Goal: Find specific page/section: Find specific page/section

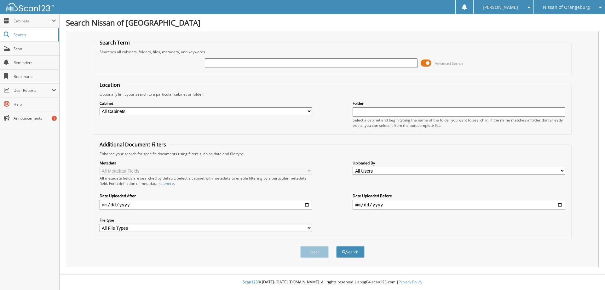
click at [216, 62] on input "text" at bounding box center [311, 62] width 213 height 9
type input "601623"
click at [336, 246] on button "Search" at bounding box center [350, 252] width 28 height 12
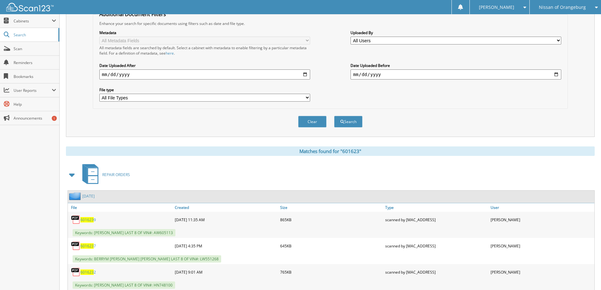
scroll to position [126, 0]
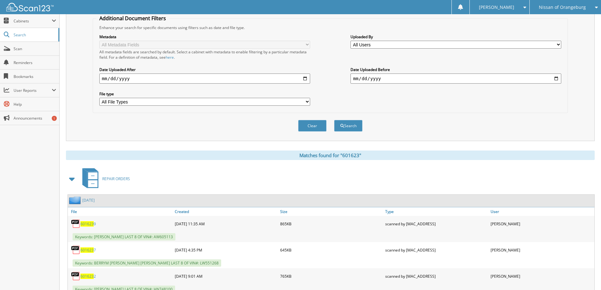
click at [75, 178] on span at bounding box center [72, 178] width 9 height 11
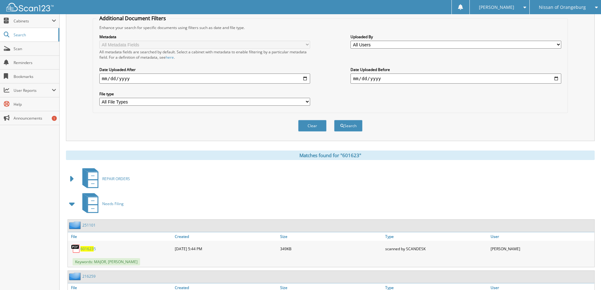
click at [73, 206] on span at bounding box center [72, 203] width 9 height 11
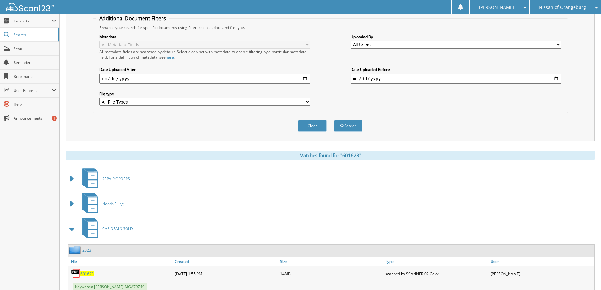
scroll to position [148, 0]
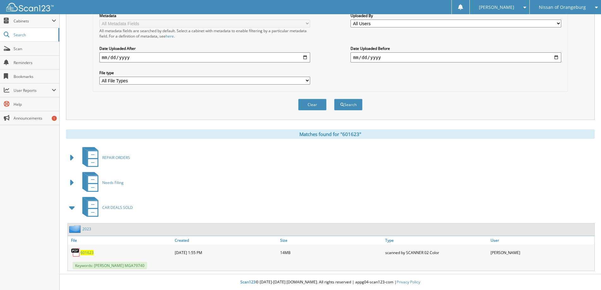
click at [88, 254] on span "601623" at bounding box center [86, 252] width 13 height 5
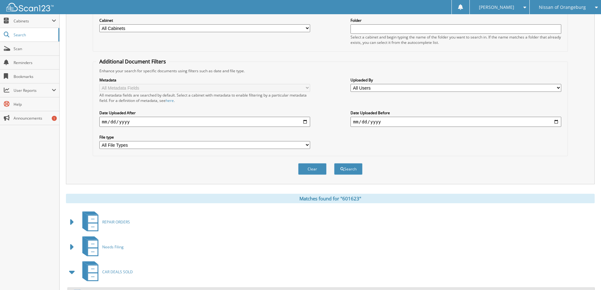
scroll to position [21, 0]
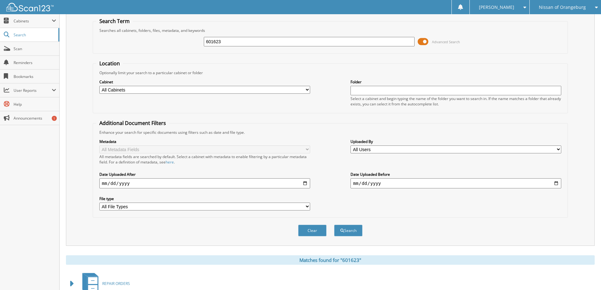
click at [567, 8] on span "Nissan of Orangeburg" at bounding box center [562, 7] width 47 height 4
click at [563, 20] on link "SUMTER CHRYSLER DODGE JEEP RAM" at bounding box center [564, 22] width 71 height 17
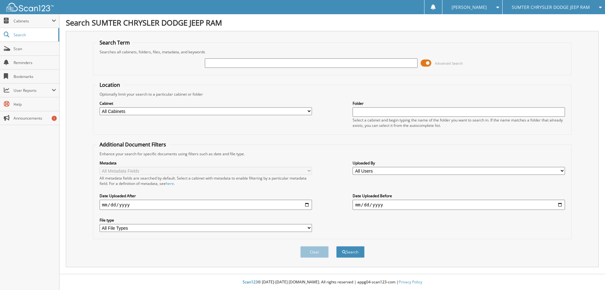
click at [233, 62] on input "text" at bounding box center [311, 62] width 213 height 9
type input "10644"
click at [336, 246] on button "Search" at bounding box center [350, 252] width 28 height 12
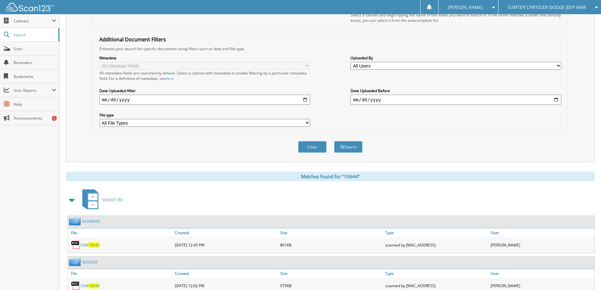
scroll to position [126, 0]
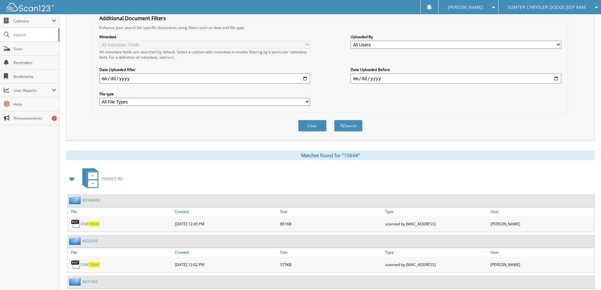
click at [74, 181] on span at bounding box center [72, 178] width 9 height 11
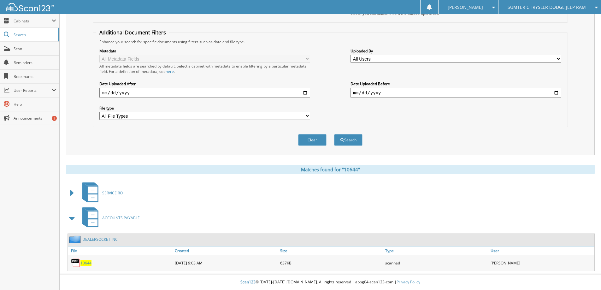
scroll to position [112, 0]
click at [86, 263] on span "10644" at bounding box center [85, 262] width 11 height 5
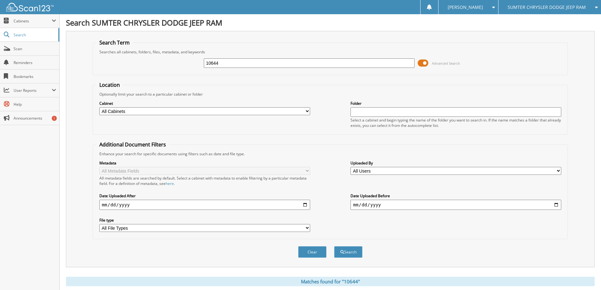
click at [240, 64] on input "10644" at bounding box center [309, 62] width 211 height 9
click at [221, 61] on input "10644" at bounding box center [309, 62] width 211 height 9
type input "10591"
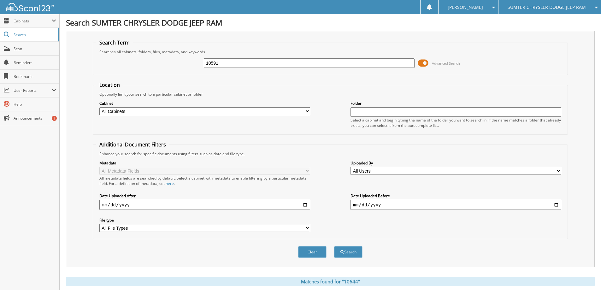
click at [334, 246] on button "Search" at bounding box center [348, 252] width 28 height 12
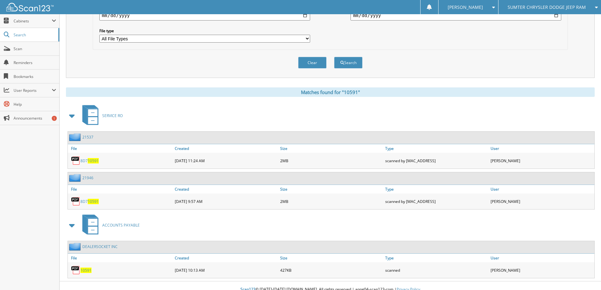
click at [84, 272] on span "10591" at bounding box center [85, 269] width 11 height 5
